Goal: Find specific page/section: Find specific page/section

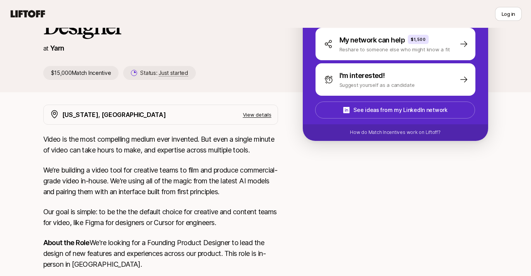
scroll to position [51, 0]
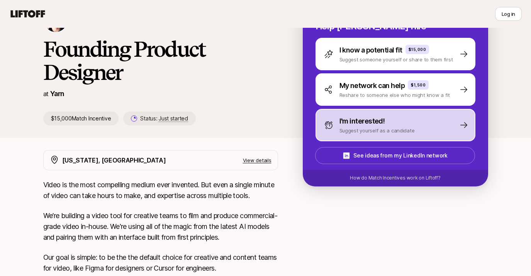
click at [360, 126] on p "I'm interested!" at bounding box center [363, 121] width 46 height 11
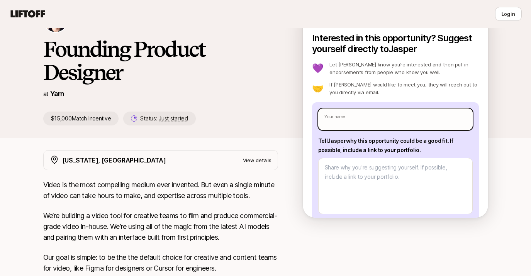
click at [360, 120] on input "text" at bounding box center [395, 120] width 155 height 22
type textarea "x"
type input "H"
type textarea "x"
type input "He"
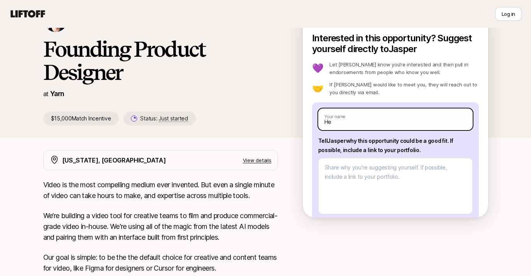
type textarea "x"
type input "Hed"
type textarea "x"
type input "[PERSON_NAME]"
type textarea "x"
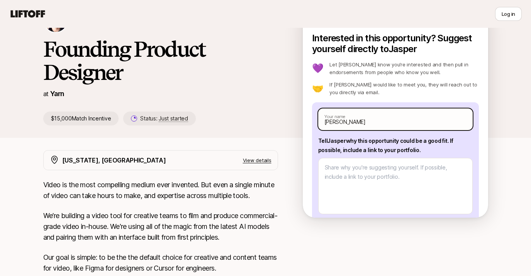
type input "[PERSON_NAME]"
type textarea "x"
type input "[PERSON_NAME]"
type textarea "x"
type input "[PERSON_NAME]"
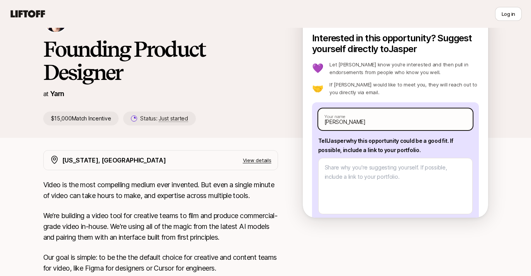
type textarea "x"
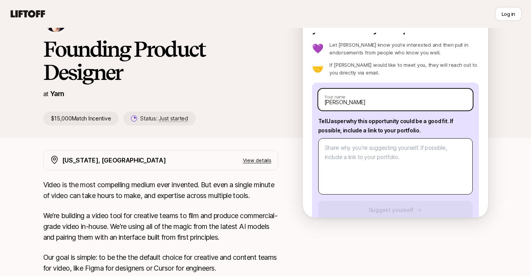
scroll to position [16, 0]
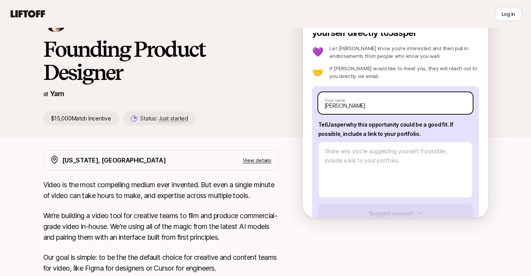
type input "[PERSON_NAME]"
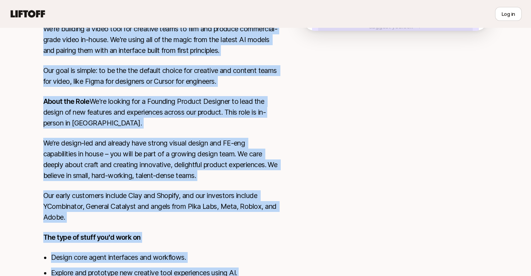
scroll to position [347, 0]
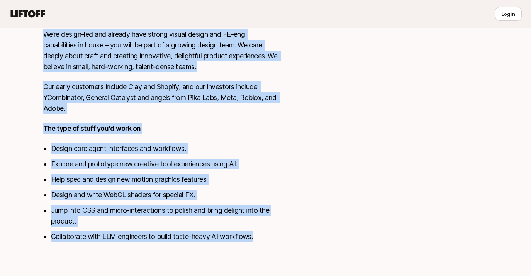
drag, startPoint x: 41, startPoint y: 105, endPoint x: 265, endPoint y: 248, distance: 264.7
click at [265, 248] on div "[US_STATE], [GEOGRAPHIC_DATA] View details Video is the most compelling medium …" at bounding box center [266, 52] width 464 height 397
copy div "Lorem ip dol sita consectetu adipis elit seddoeiu. Tem inci u labore etdolo ma …"
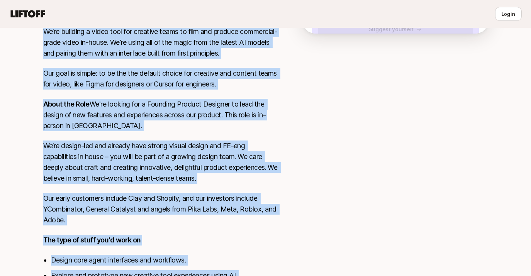
scroll to position [243, 0]
